Goal: Task Accomplishment & Management: Manage account settings

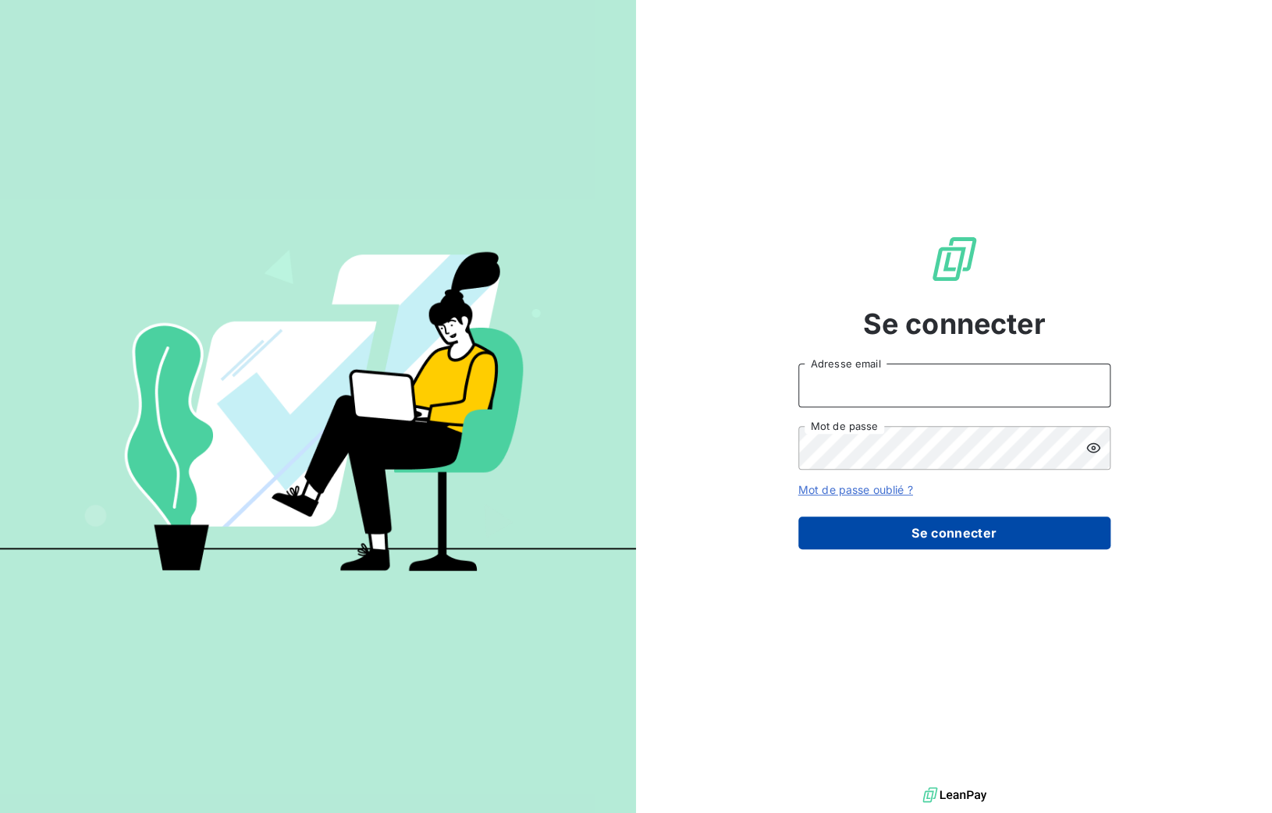
type input "[PERSON_NAME][EMAIL_ADDRESS][DOMAIN_NAME]"
click at [1046, 536] on button "Se connecter" at bounding box center [954, 533] width 312 height 33
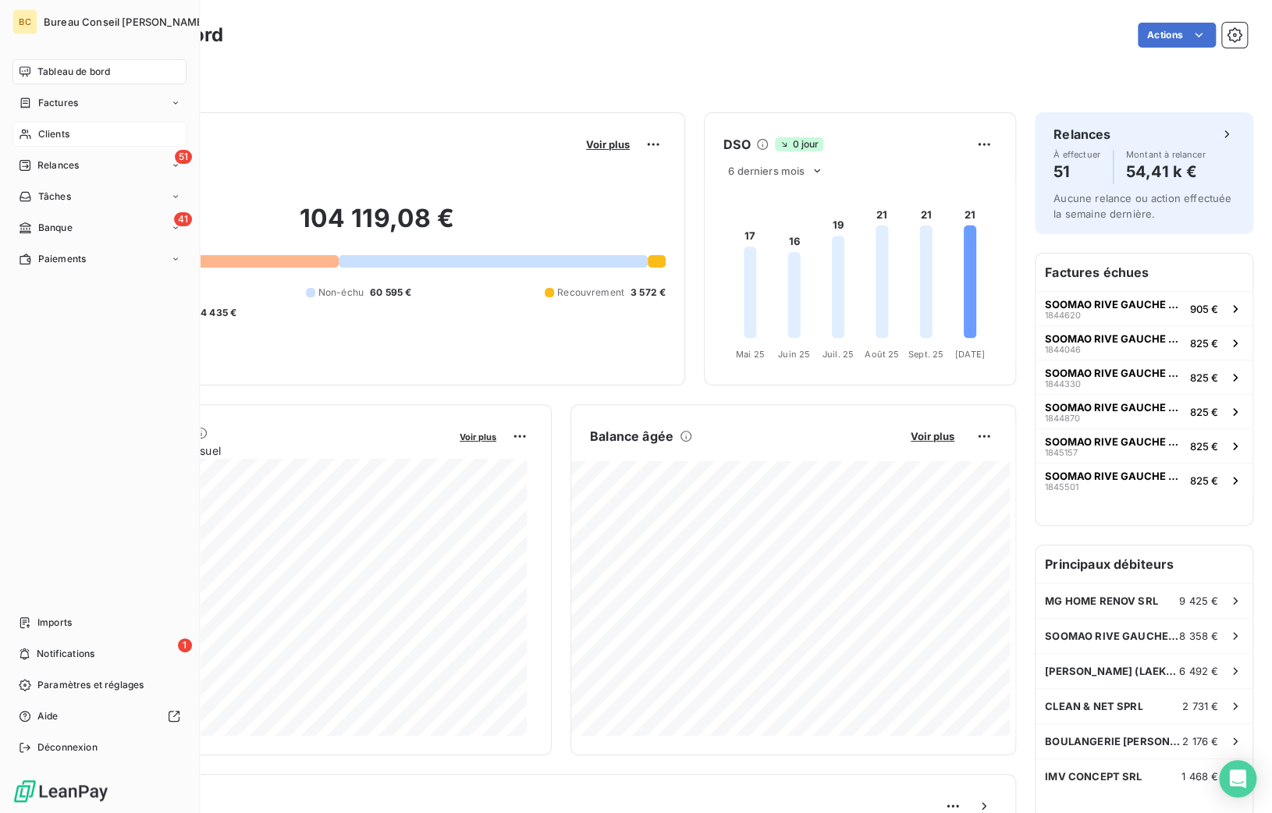
click at [62, 133] on span "Clients" at bounding box center [53, 134] width 31 height 14
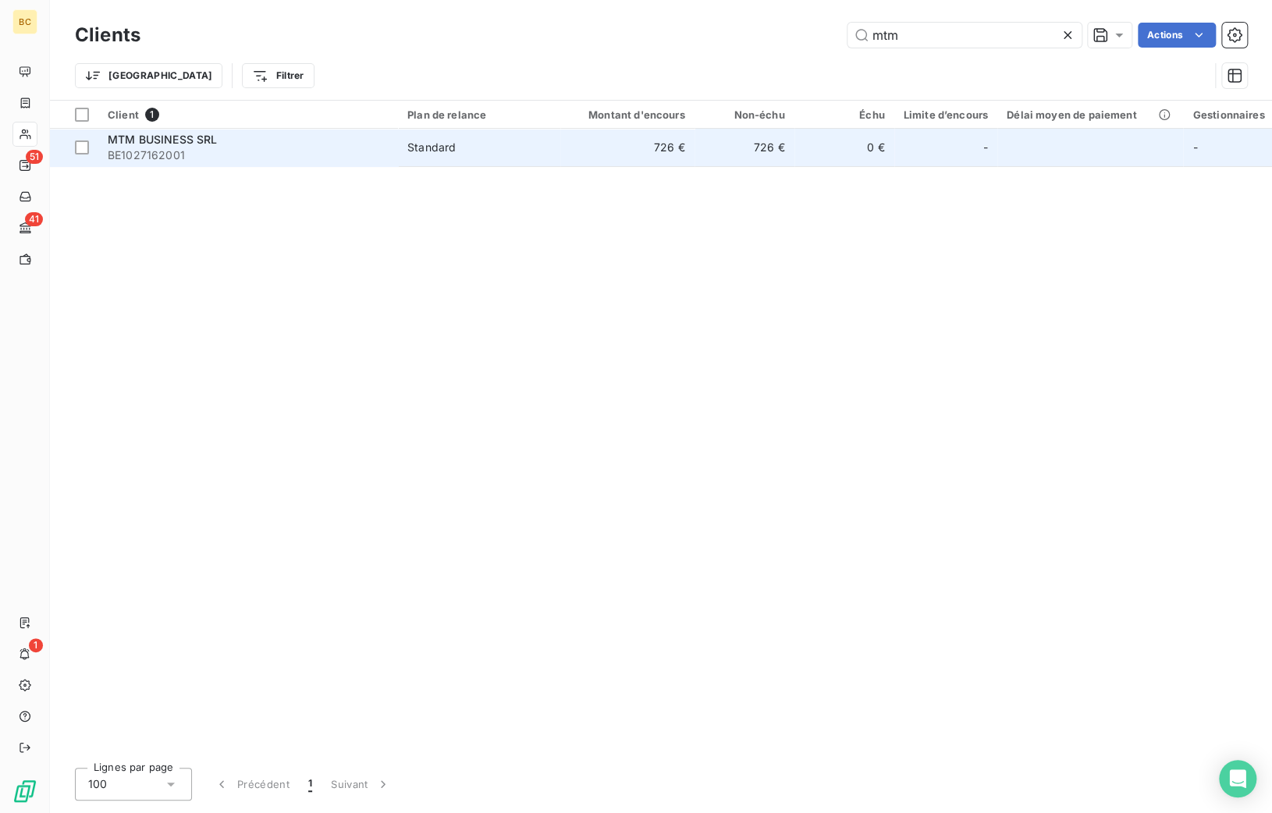
type input "mtm"
click at [219, 137] on div "MTM BUSINESS SRL" at bounding box center [248, 140] width 281 height 16
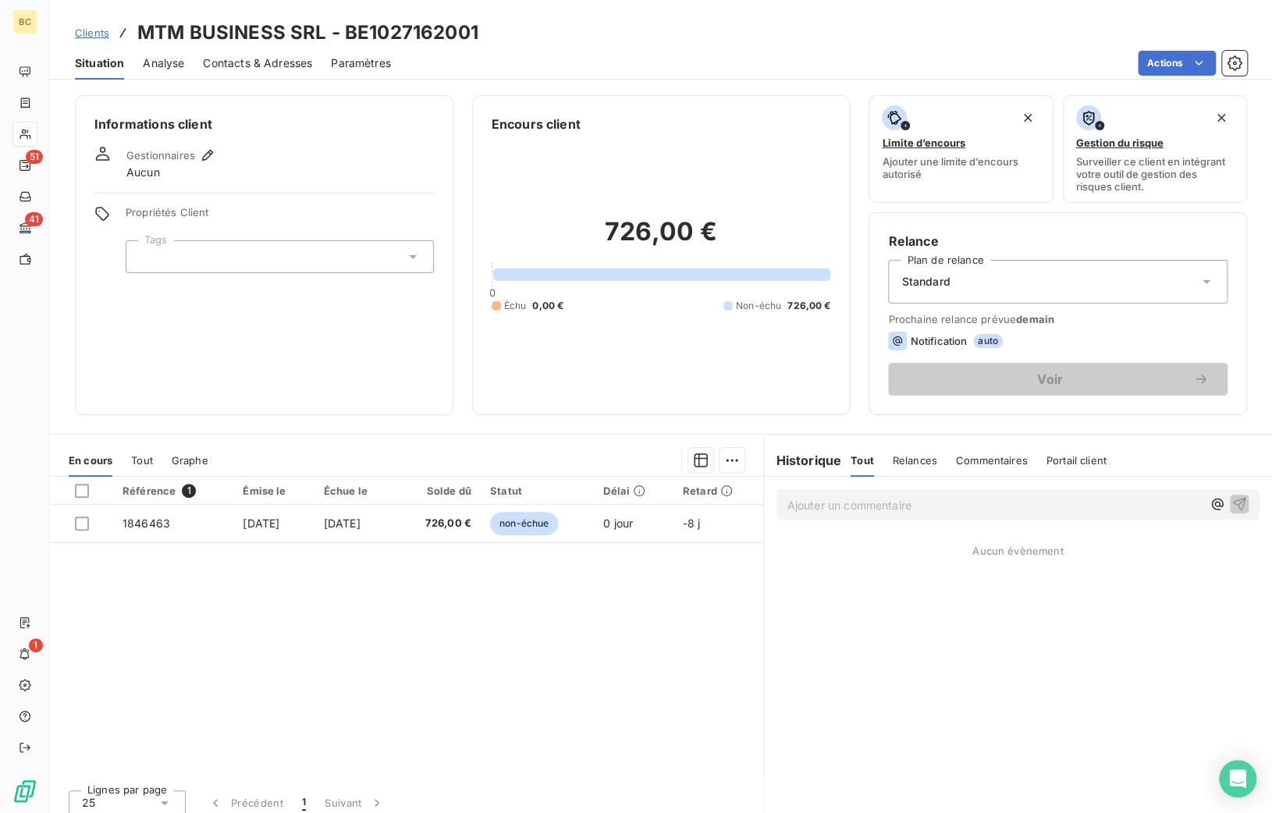
click at [228, 62] on span "Contacts & Adresses" at bounding box center [257, 63] width 109 height 16
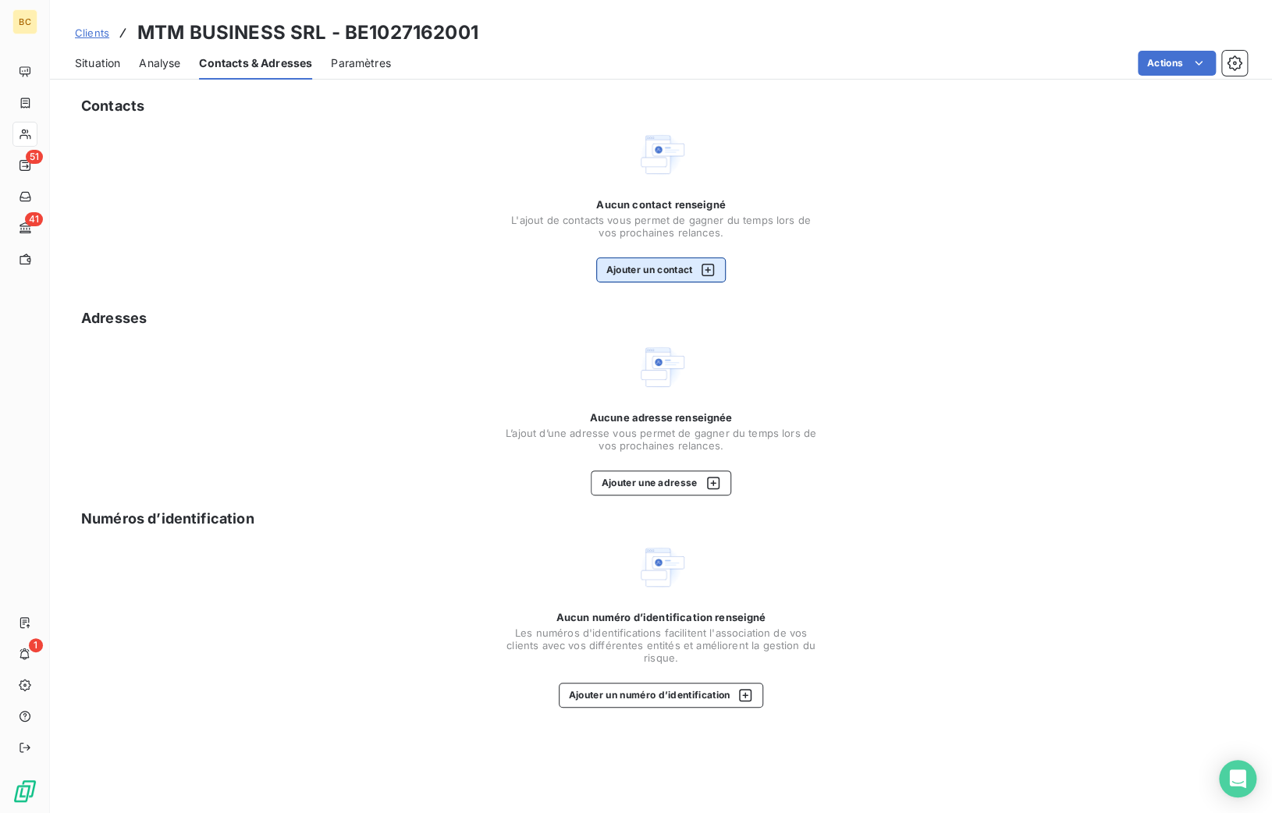
click at [621, 258] on button "Ajouter un contact" at bounding box center [661, 270] width 130 height 25
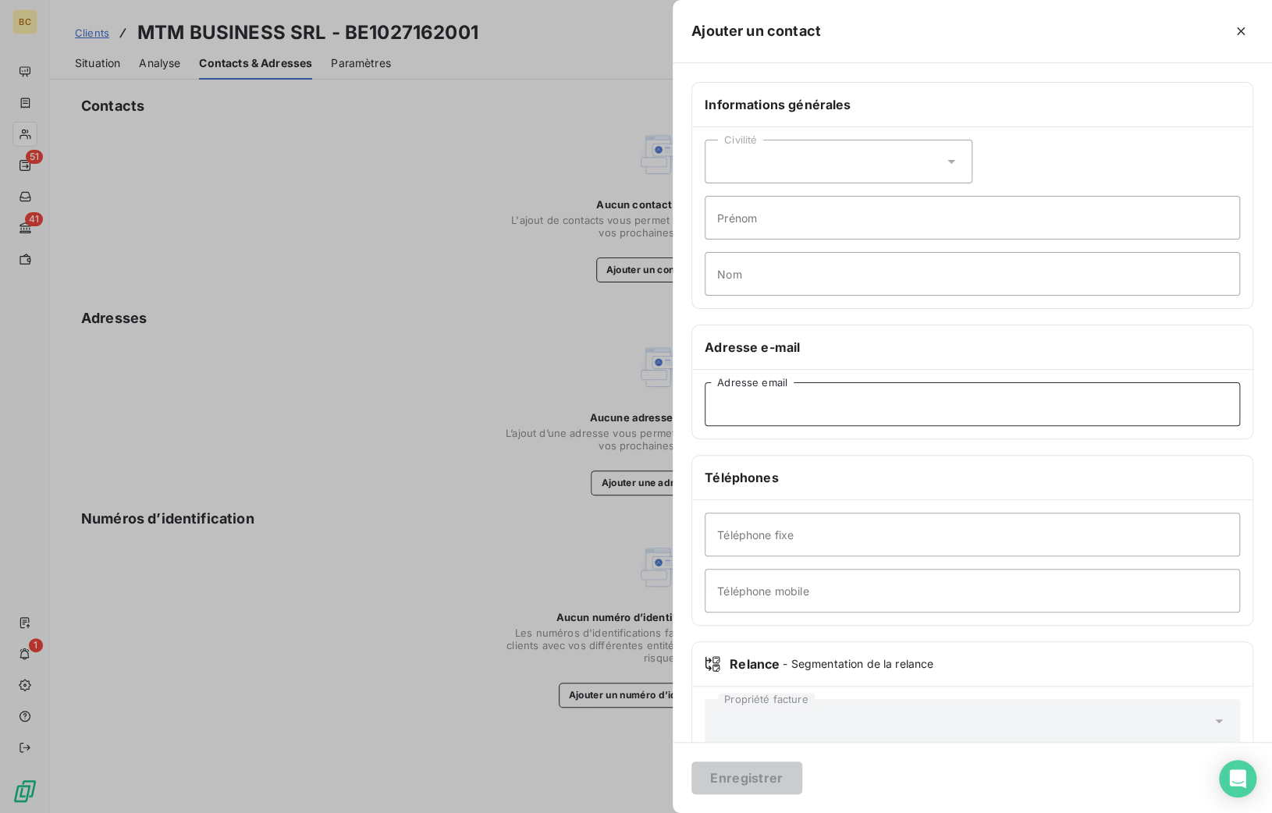
click at [741, 396] on input "Adresse email" at bounding box center [972, 404] width 535 height 44
paste input "[EMAIL_ADDRESS][DOMAIN_NAME]"
type input "[EMAIL_ADDRESS][DOMAIN_NAME]"
click at [752, 157] on div "Civilité" at bounding box center [839, 162] width 268 height 44
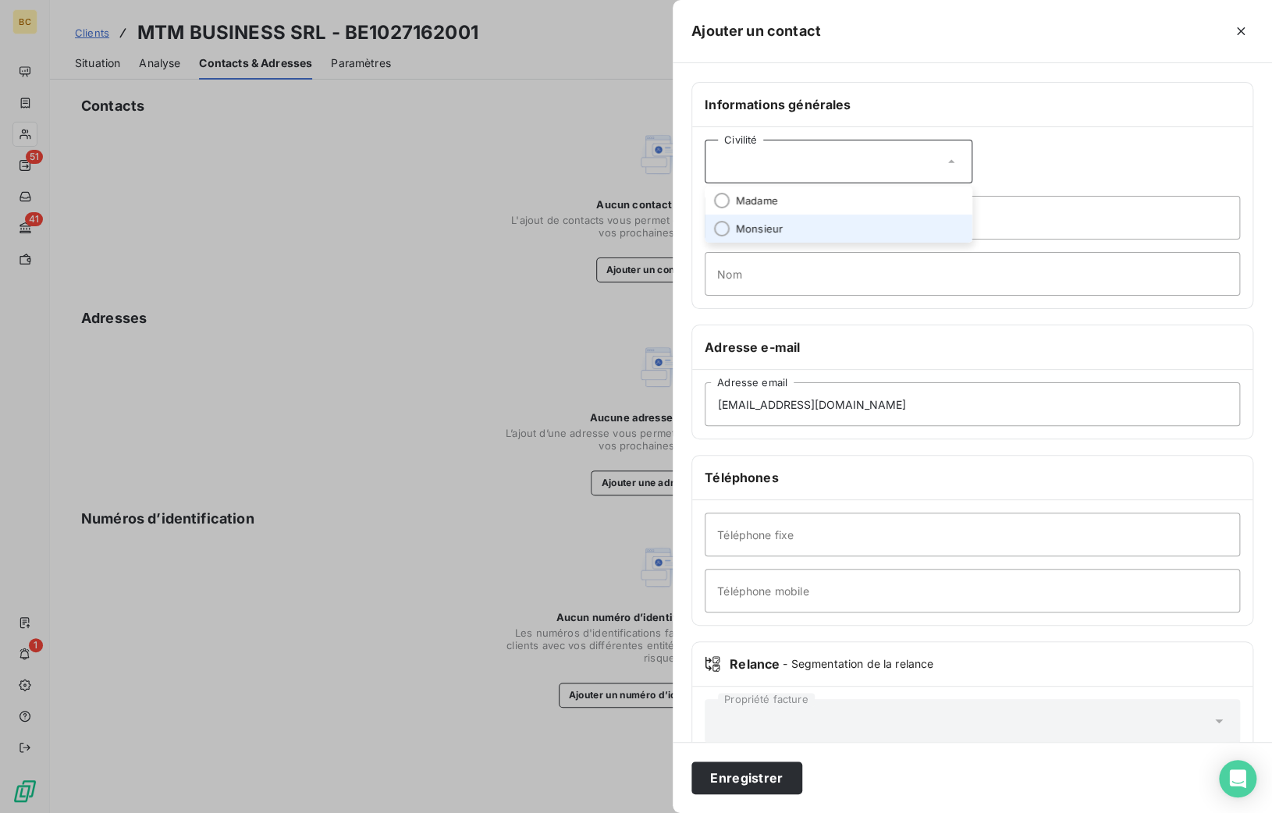
click at [756, 222] on span "Monsieur" at bounding box center [759, 229] width 47 height 15
click at [749, 212] on input "Prénom" at bounding box center [972, 218] width 535 height 44
type input "[PERSON_NAME]"
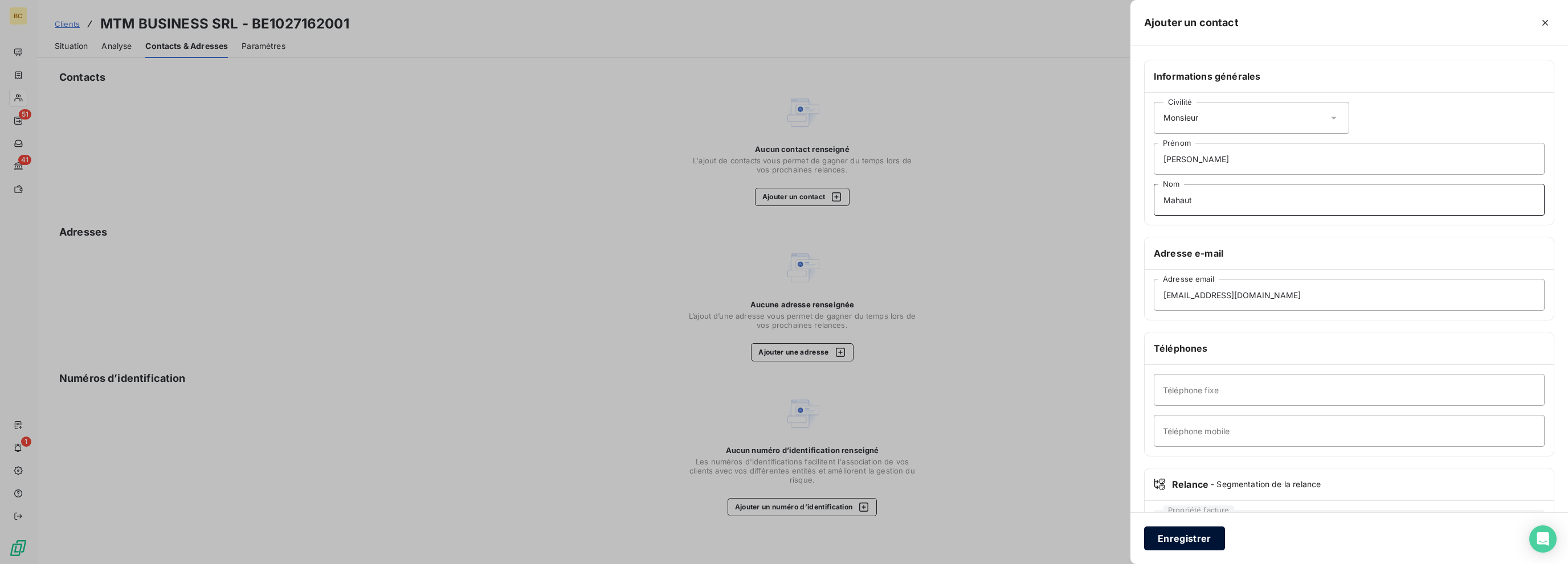
type input "Mahaut"
click at [928, 539] on button "Enregistrer" at bounding box center [1184, 538] width 81 height 24
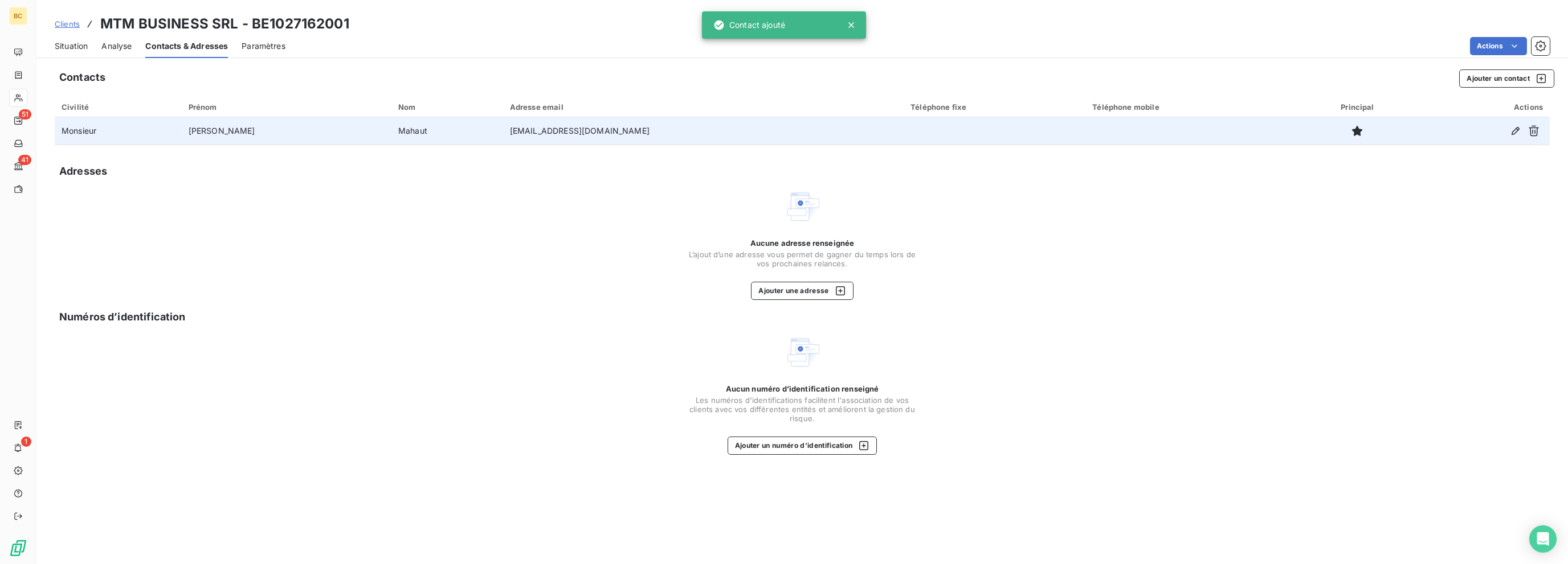
click at [508, 134] on td "[EMAIL_ADDRESS][DOMAIN_NAME]" at bounding box center [703, 131] width 401 height 27
click at [928, 131] on icon "button" at bounding box center [1515, 131] width 12 height 12
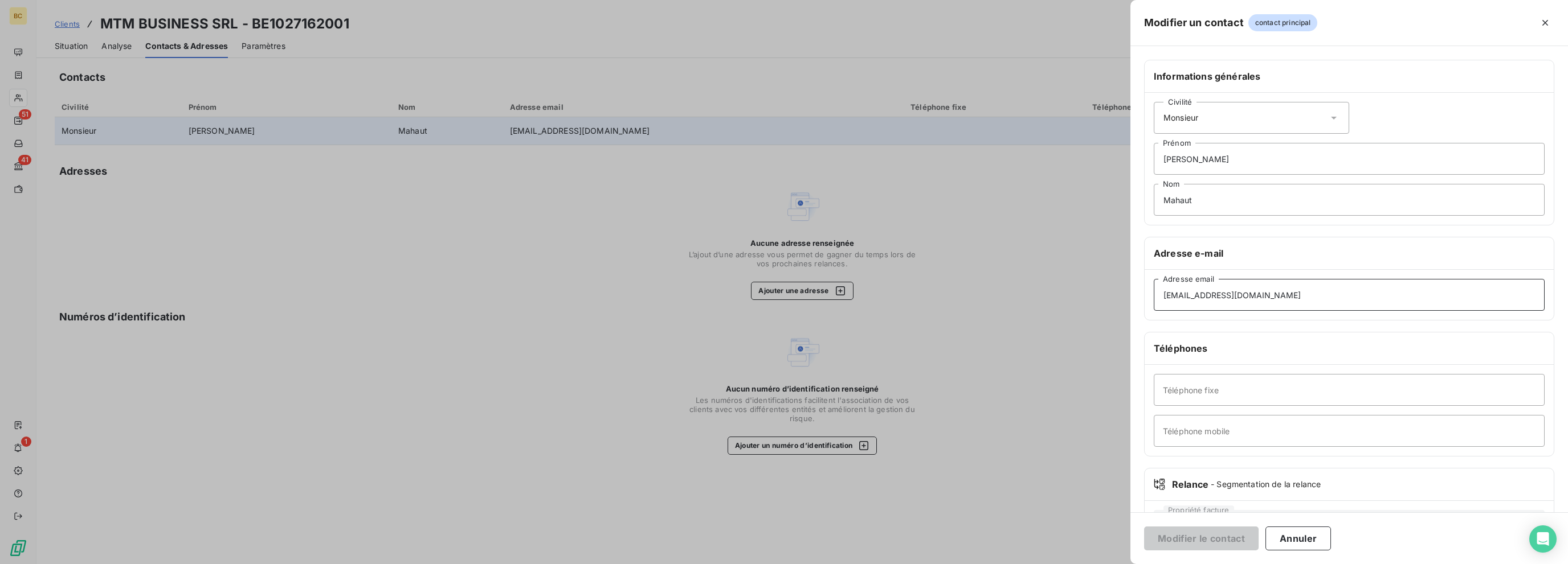
drag, startPoint x: 1317, startPoint y: 297, endPoint x: 1149, endPoint y: 302, distance: 168.1
click at [928, 302] on div "[EMAIL_ADDRESS][DOMAIN_NAME] Adresse email" at bounding box center [1349, 295] width 409 height 50
paste input "[EMAIL_ADDRESS][DOMAIN_NAME]"
type input "[EMAIL_ADDRESS][DOMAIN_NAME]"
click at [928, 535] on button "Modifier le contact" at bounding box center [1201, 538] width 115 height 24
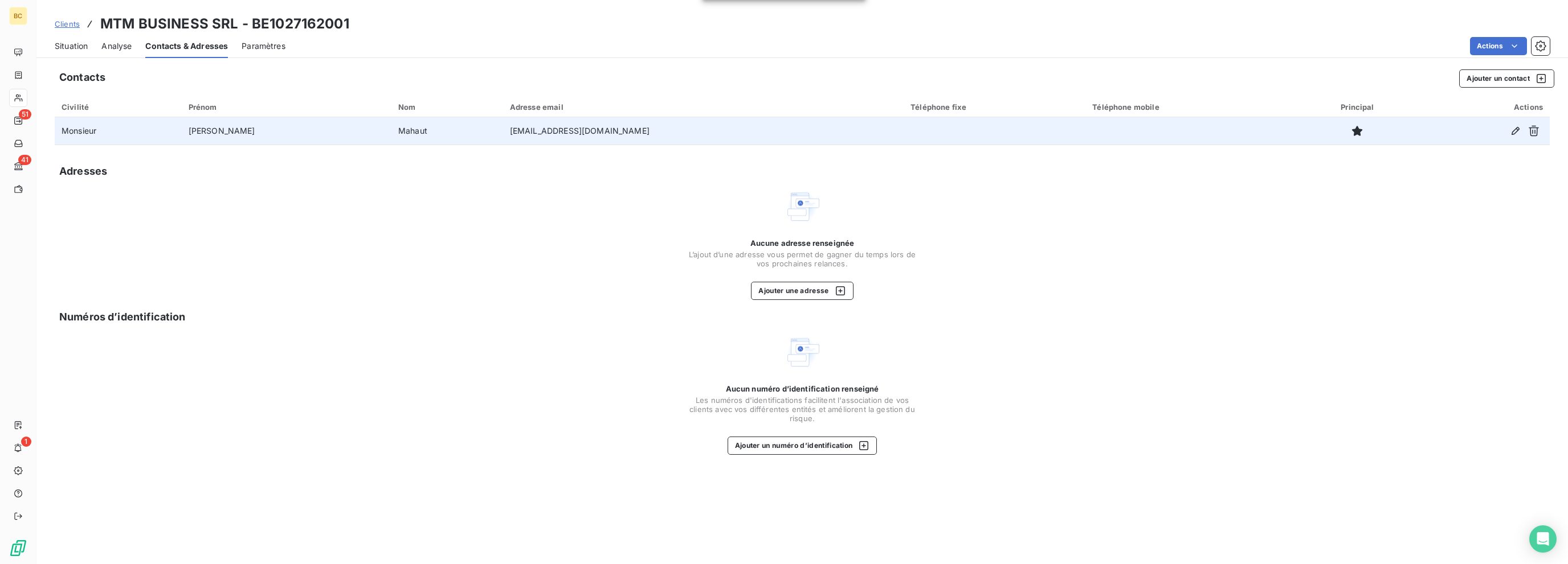
click at [78, 41] on span "Situation" at bounding box center [71, 46] width 33 height 12
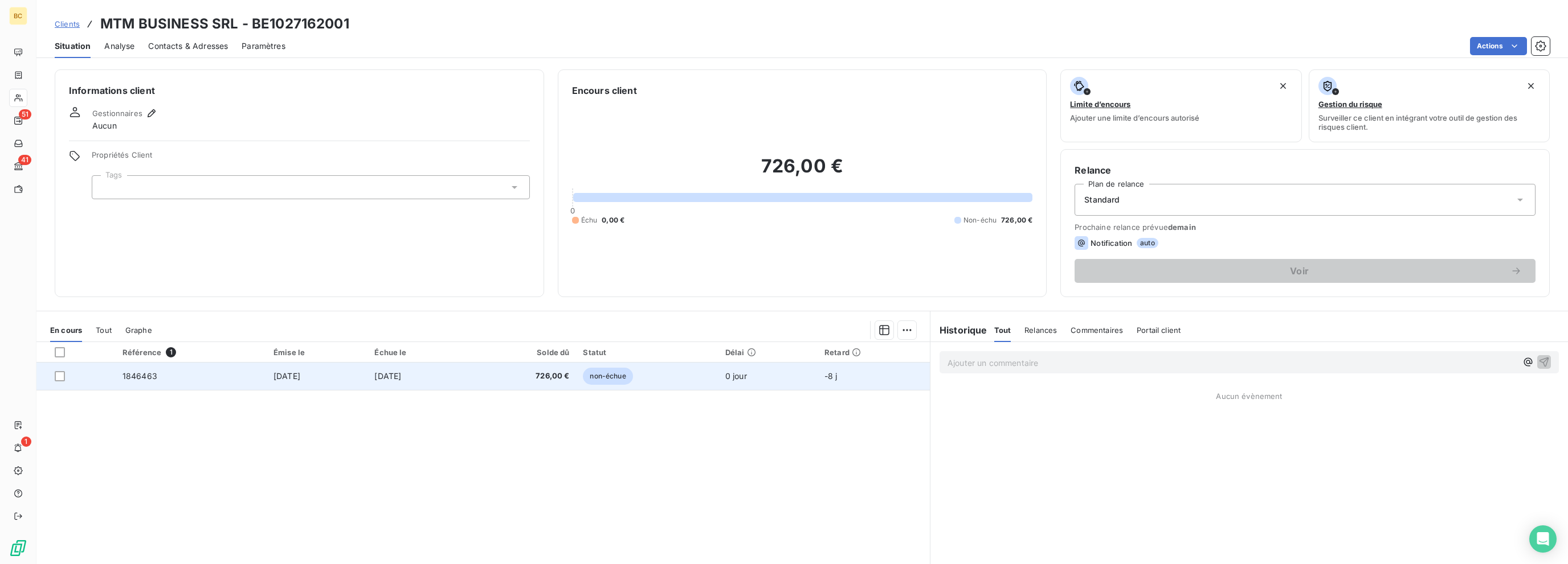
click at [401, 372] on span "[DATE]" at bounding box center [388, 376] width 27 height 9
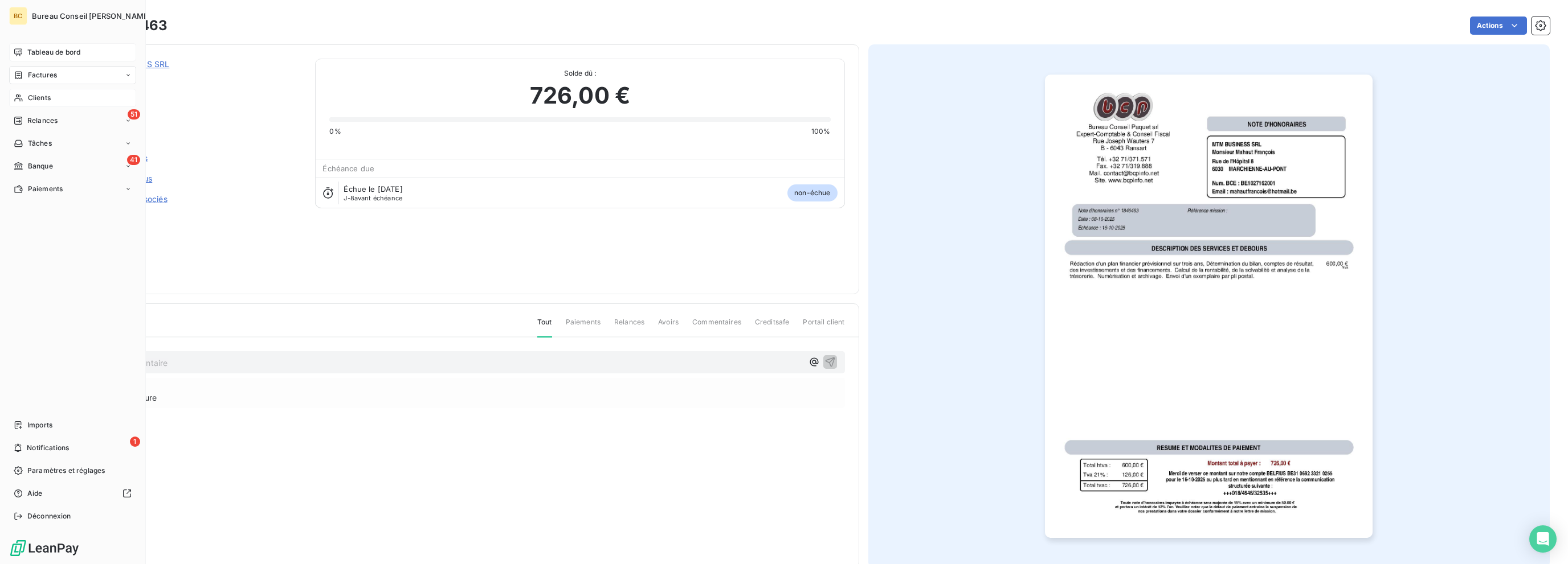
click at [45, 50] on span "Tableau de bord" at bounding box center [53, 53] width 53 height 10
